Goal: Information Seeking & Learning: Learn about a topic

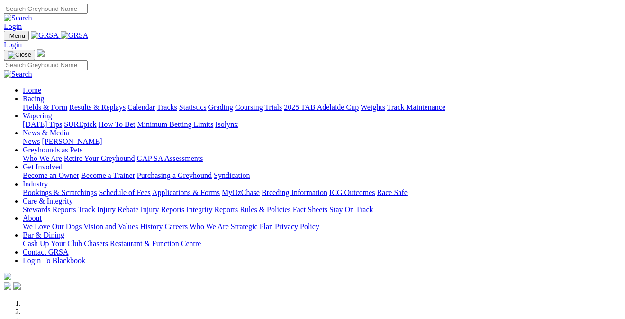
click at [54, 103] on link "Fields & Form" at bounding box center [45, 107] width 45 height 8
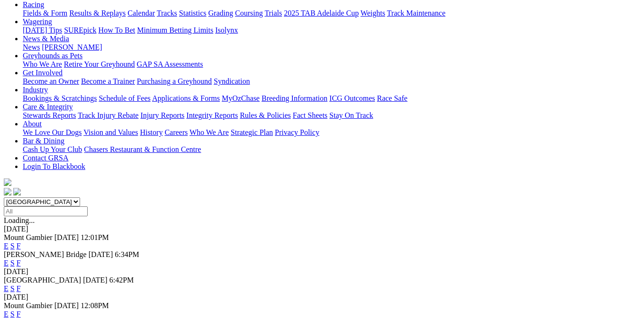
scroll to position [115, 0]
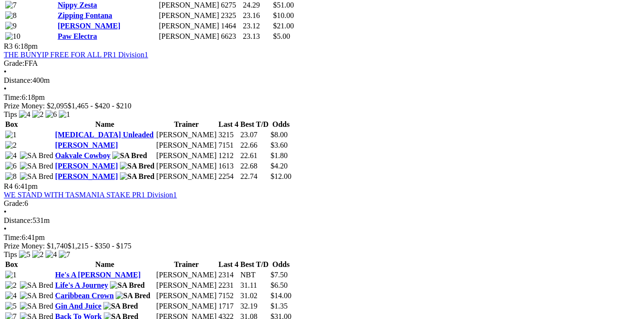
scroll to position [789, 0]
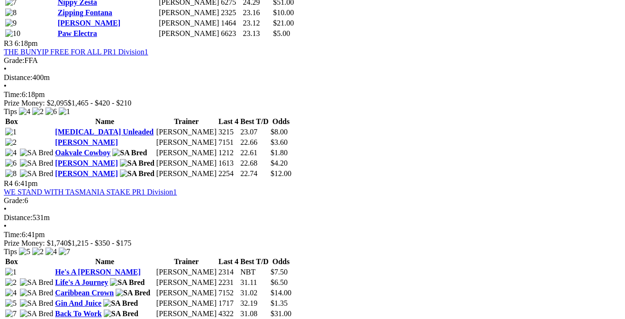
click at [619, 55] on div "R1 5:31pm PETER KITTLE TOYOTA PARA HILLS STAKE PR1 Division1 Grade: 6 • Distanc…" at bounding box center [312, 168] width 617 height 945
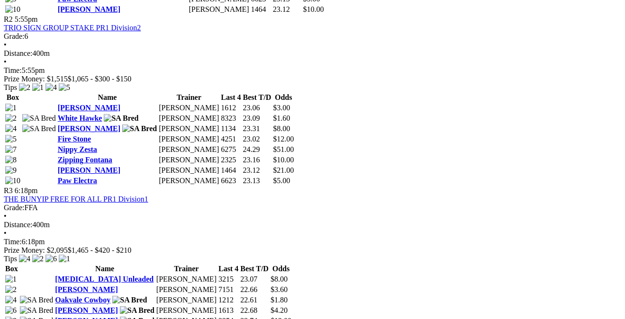
scroll to position [641, 0]
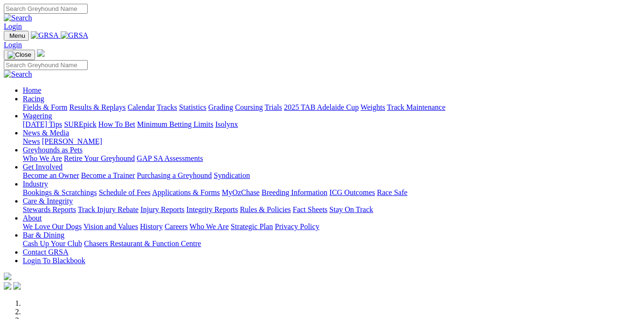
click at [44, 95] on link "Racing" at bounding box center [33, 99] width 21 height 8
click at [50, 103] on link "Fields & Form" at bounding box center [45, 107] width 45 height 8
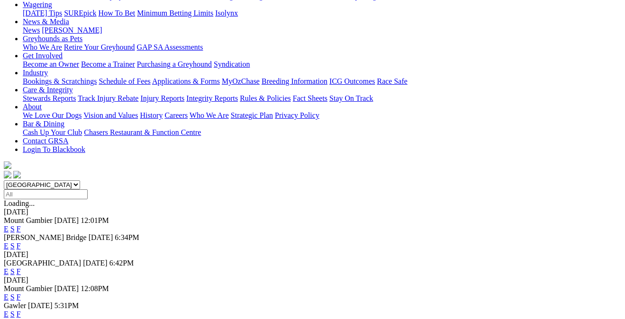
scroll to position [129, 0]
click at [21, 310] on link "F" at bounding box center [19, 314] width 4 height 8
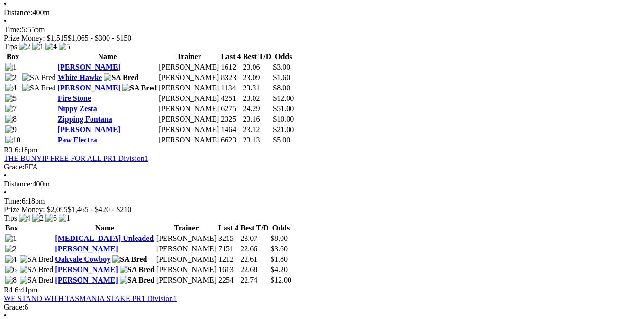
scroll to position [686, 0]
